Goal: Task Accomplishment & Management: Complete application form

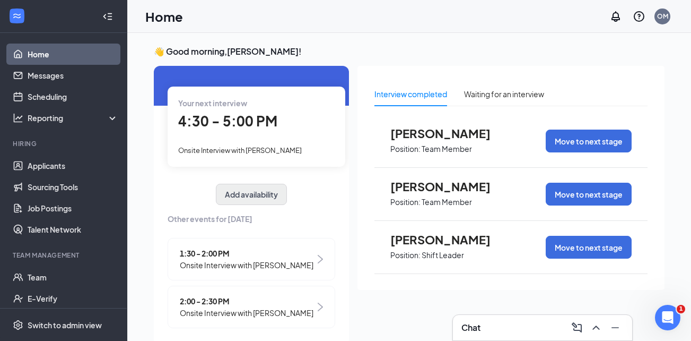
scroll to position [48, 0]
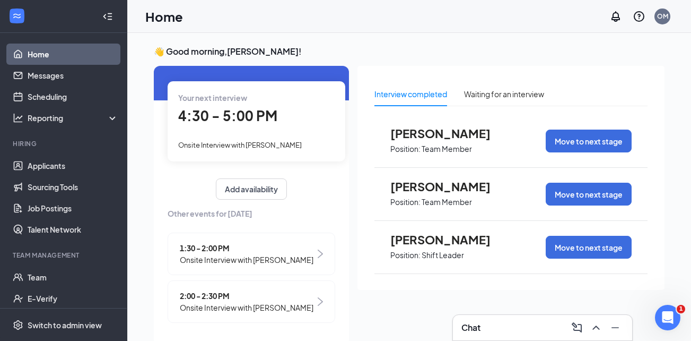
click at [224, 290] on span "2:00 - 2:30 PM" at bounding box center [247, 296] width 134 height 12
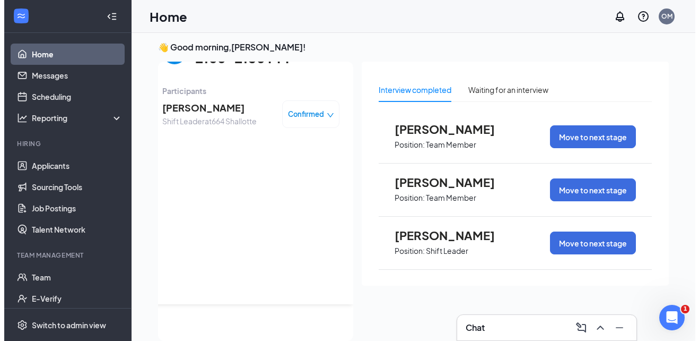
scroll to position [0, 0]
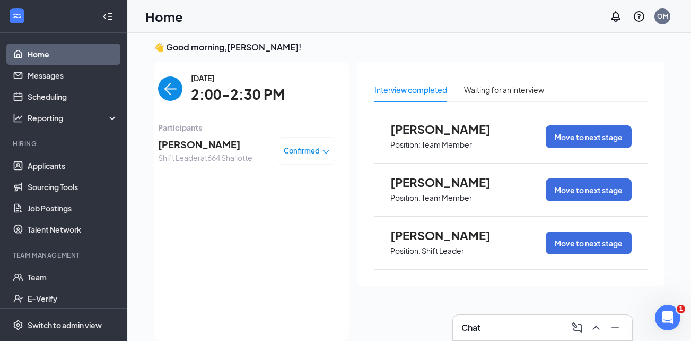
click at [194, 146] on span "[PERSON_NAME]" at bounding box center [205, 144] width 94 height 15
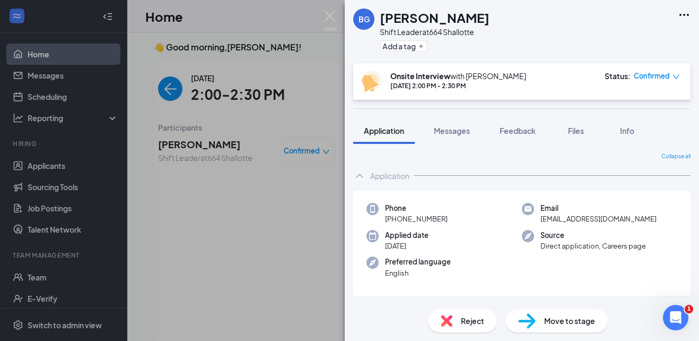
click at [685, 14] on icon "Ellipses" at bounding box center [684, 14] width 13 height 13
click at [641, 37] on link "View full application" at bounding box center [627, 39] width 115 height 11
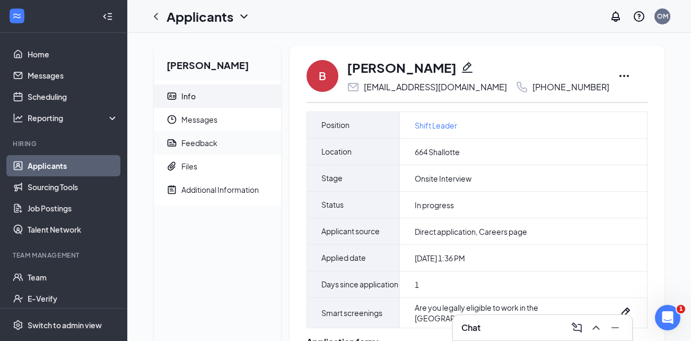
click at [213, 150] on span "Feedback" at bounding box center [226, 142] width 91 height 23
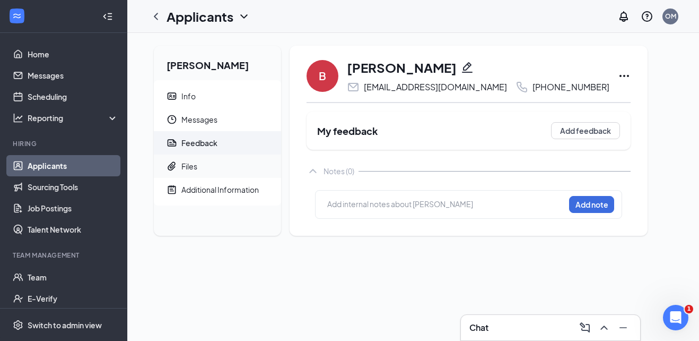
click at [207, 164] on span "Files" at bounding box center [226, 165] width 91 height 23
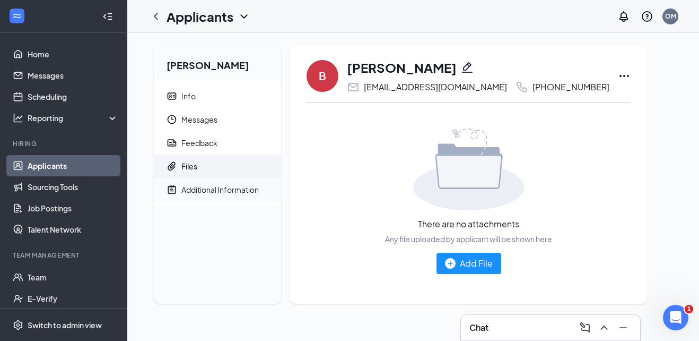
click at [195, 189] on div "Additional Information" at bounding box center [219, 189] width 77 height 11
